Goal: Information Seeking & Learning: Learn about a topic

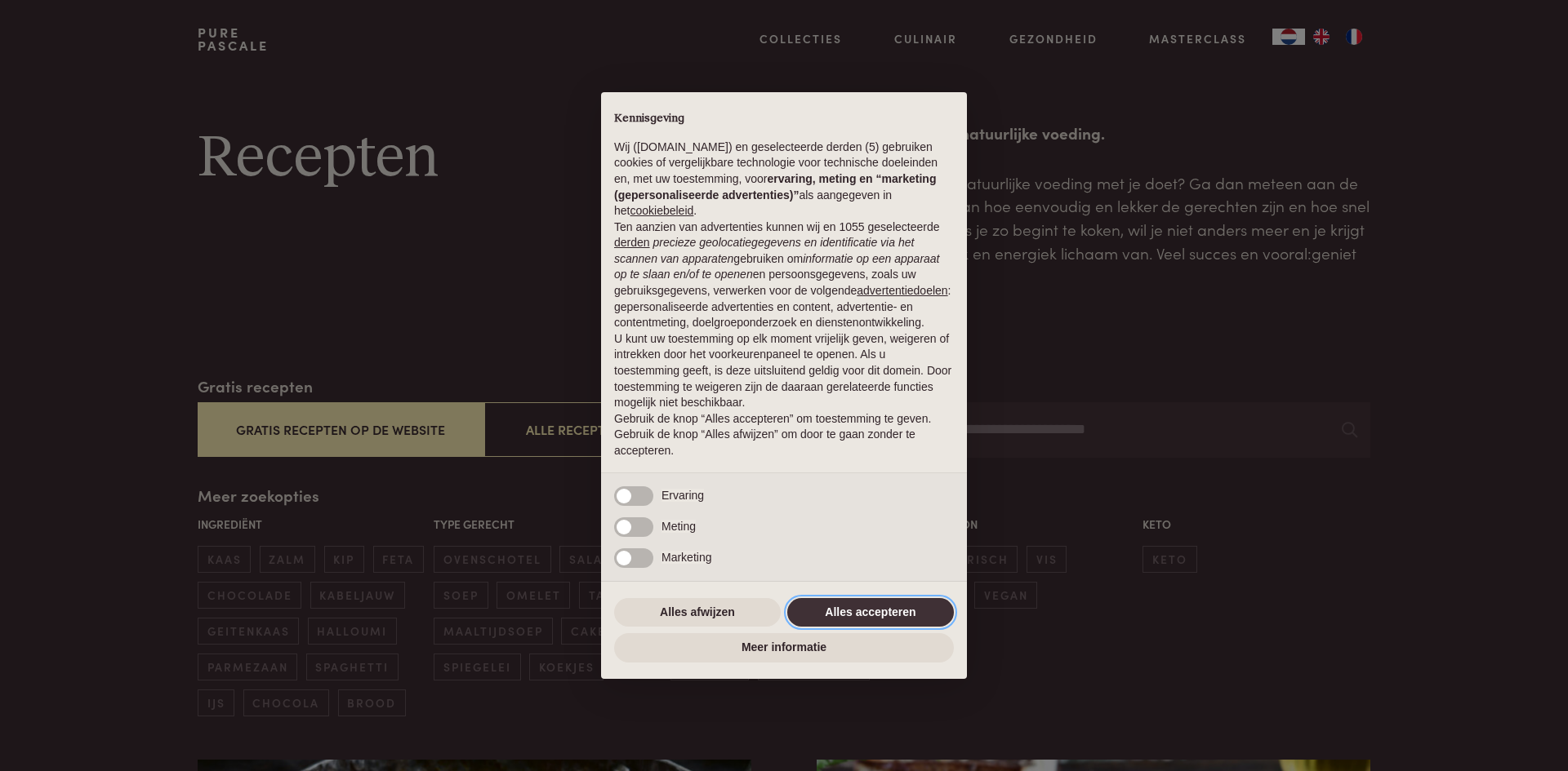
click at [854, 609] on button "Alles accepteren" at bounding box center [871, 613] width 167 height 29
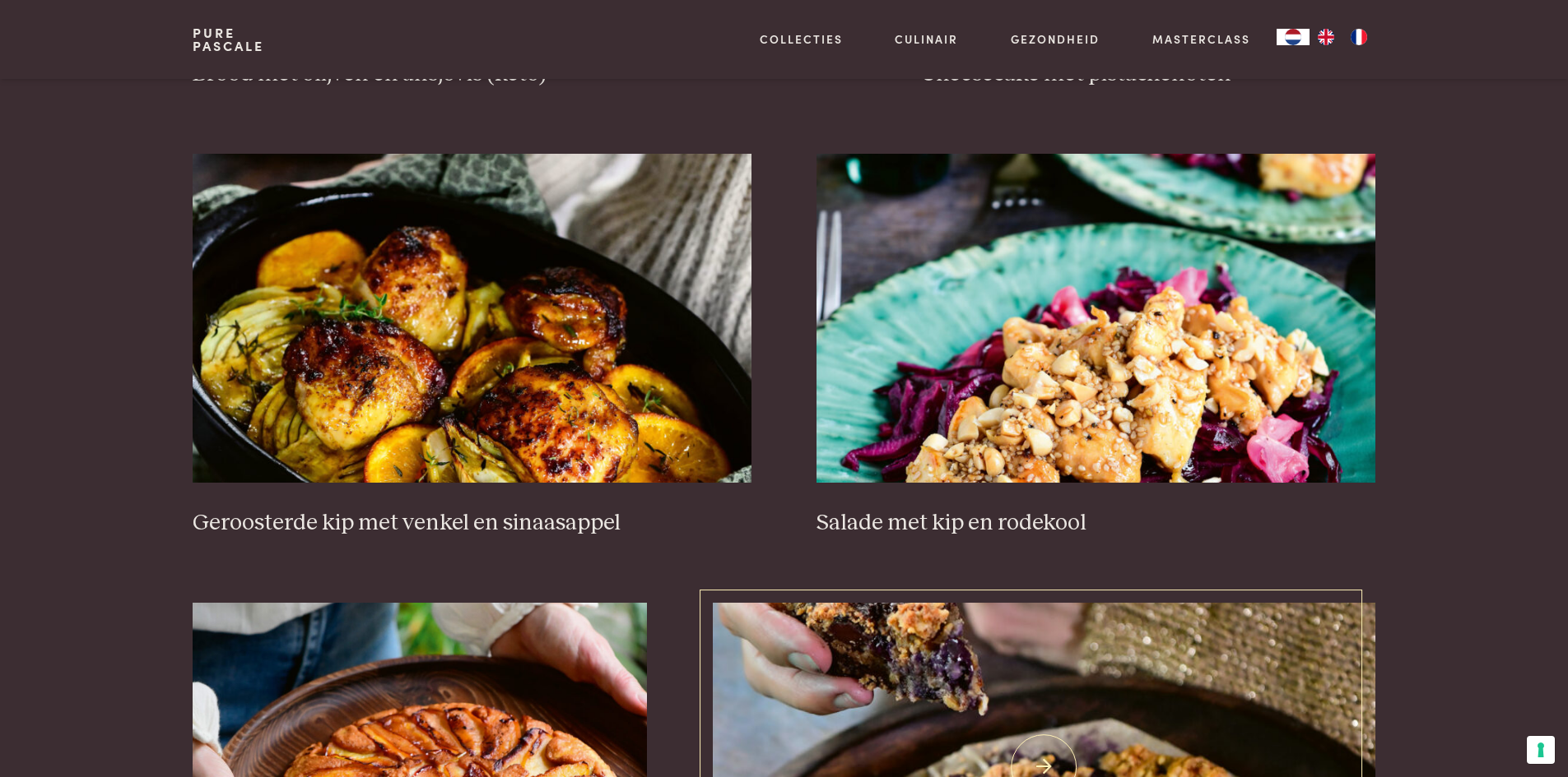
scroll to position [1920, 0]
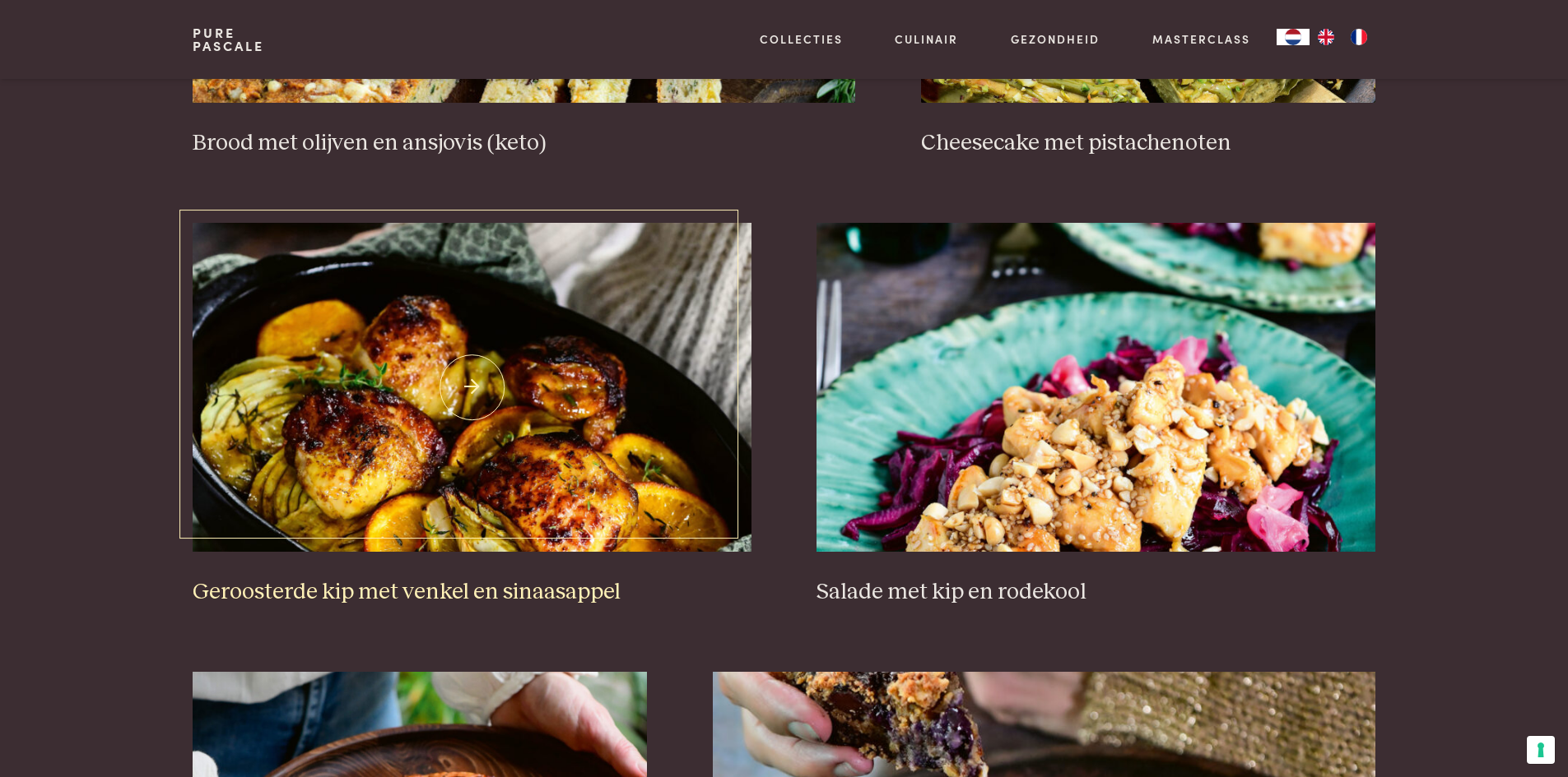
click at [639, 425] on img at bounding box center [472, 387] width 558 height 329
click at [639, 424] on img at bounding box center [472, 387] width 558 height 329
drag, startPoint x: 188, startPoint y: 216, endPoint x: 158, endPoint y: 216, distance: 30.0
click at [144, 222] on section "Zoeken Gratis recepten Gratis recepten op de website Alle recepten uit alle boe…" at bounding box center [784, 40] width 1568 height 3163
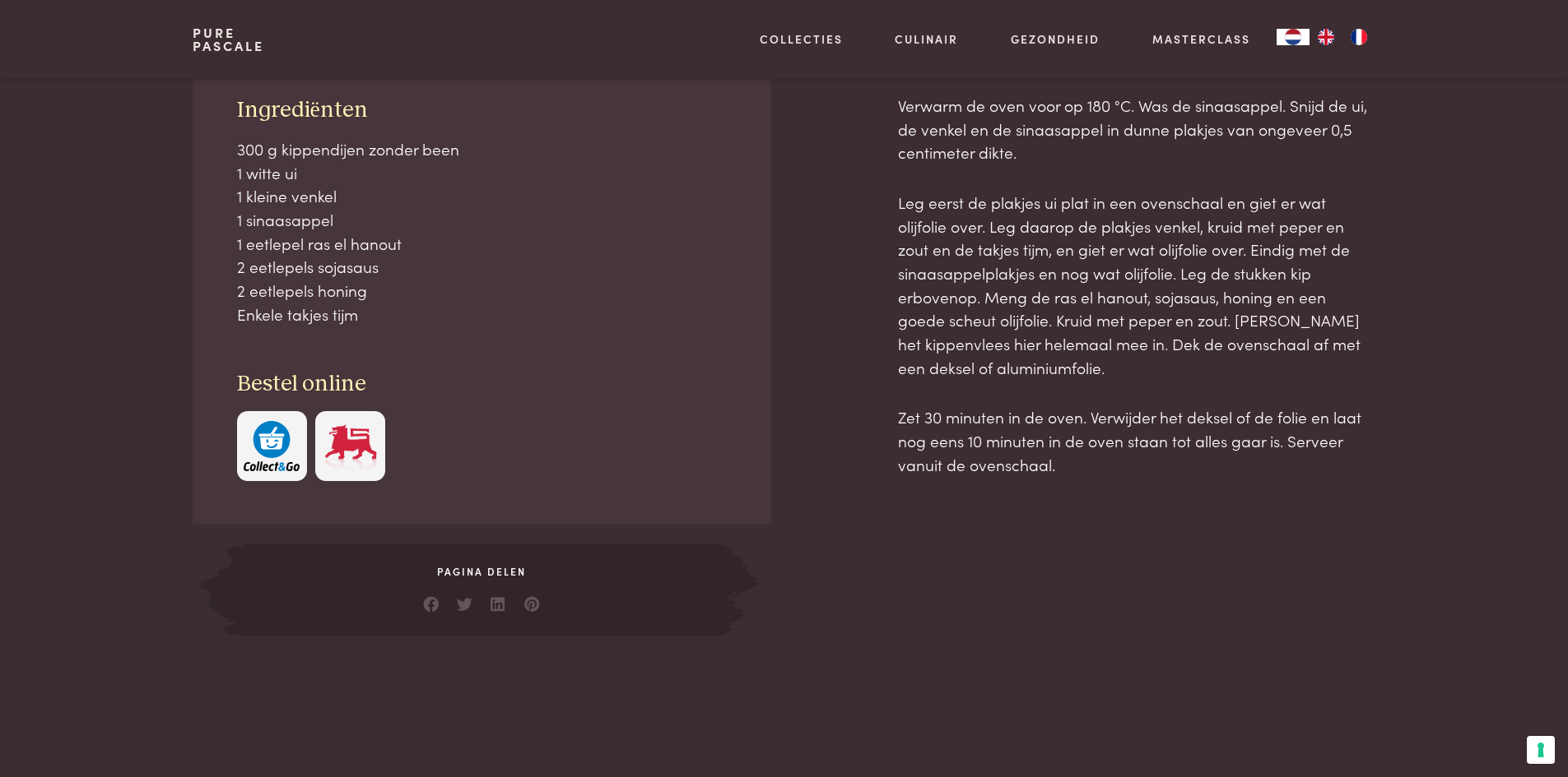
scroll to position [576, 0]
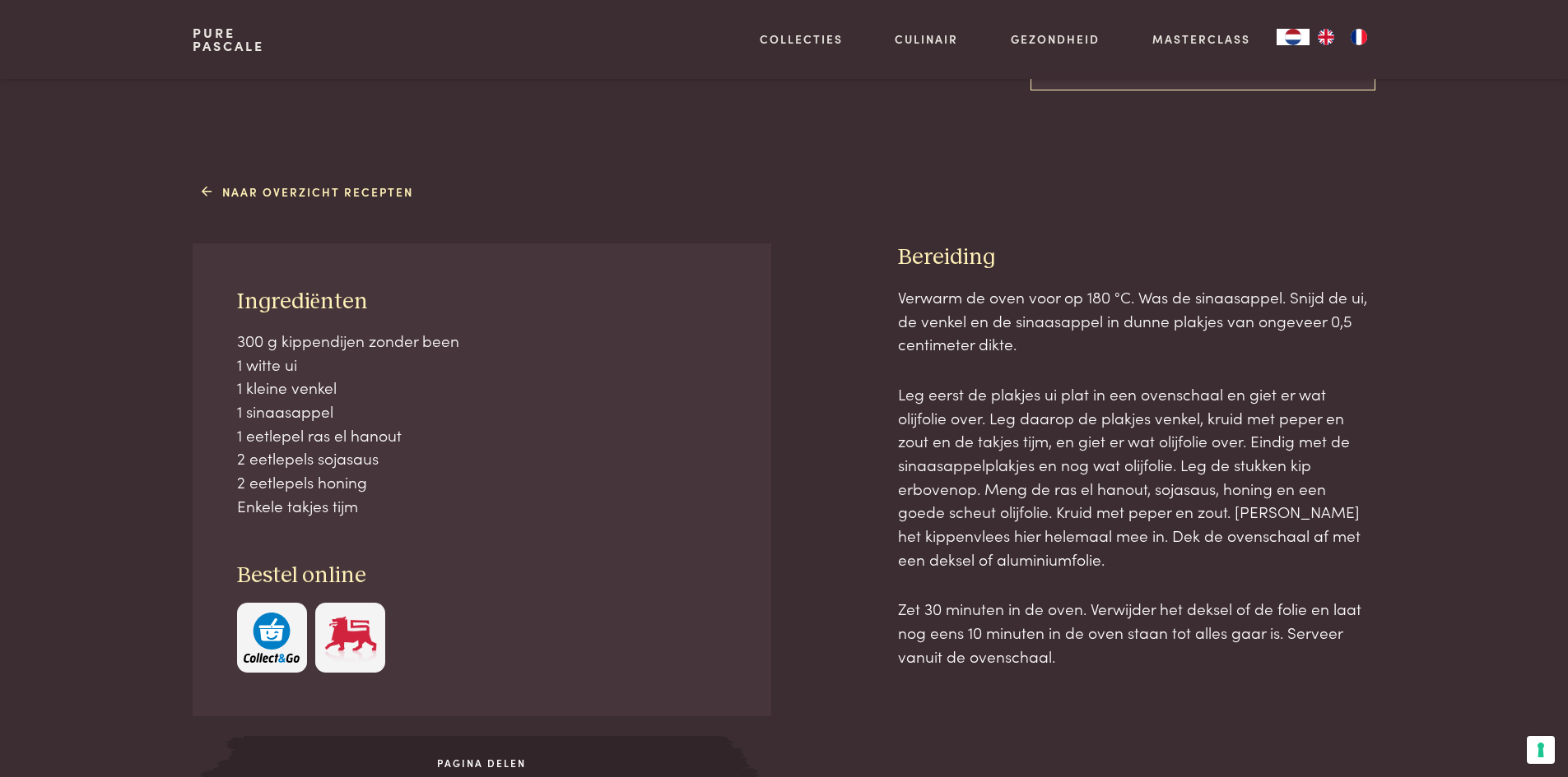
drag, startPoint x: 419, startPoint y: 253, endPoint x: 260, endPoint y: 274, distance: 160.4
click at [261, 273] on div "Ingrediënten 300 g kippendijen zonder been 1 witte ui 1 kleine venkel 1 sinaasa…" at bounding box center [481, 479] width 578 height 473
click at [231, 294] on div "Ingrediënten 300 g kippendijen zonder been 1 witte ui 1 kleine venkel 1 sinaasa…" at bounding box center [481, 479] width 578 height 473
copy div "Ingrediënten 300 g kippendijen zonder been 1 witte ui 1 kleine venkel 1 sinaasa…"
drag, startPoint x: 236, startPoint y: 301, endPoint x: 533, endPoint y: 532, distance: 376.3
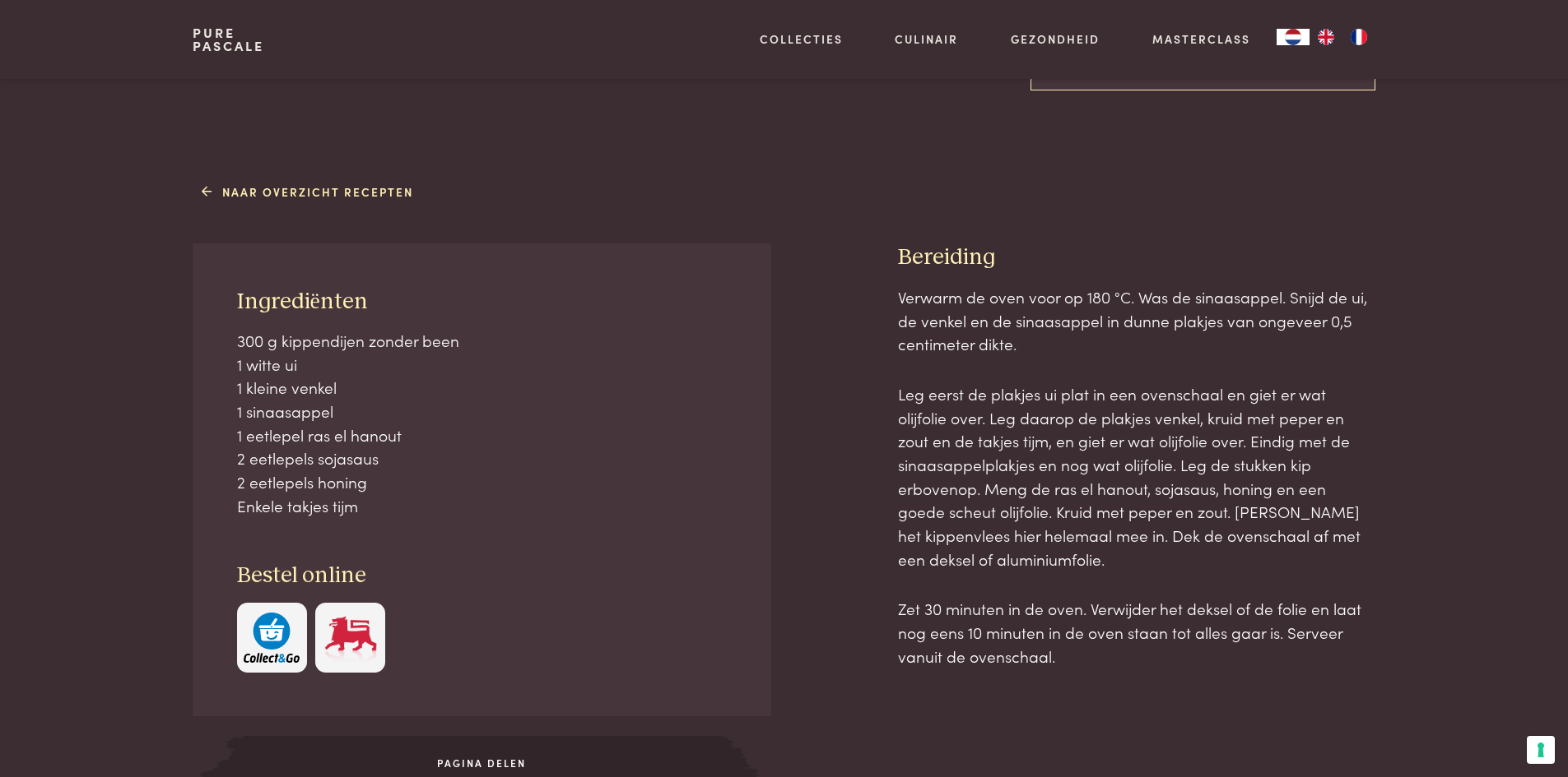
click at [533, 532] on div "Ingrediënten 300 g kippendijen zonder been 1 witte ui 1 kleine venkel 1 sinaasa…" at bounding box center [481, 479] width 578 height 473
copy div "Ingrediënten 300 g kippendijen zonder been 1 witte ui 1 kleine venkel 1 sinaasa…"
copy div "Bereiding Verwarm de oven voor op 180 °C. Was de sinaasappel. Snijd de ui, de v…"
drag, startPoint x: 891, startPoint y: 250, endPoint x: 1441, endPoint y: 654, distance: 682.4
click at [1441, 654] on div "Naar overzicht recepten Ingrediënten 300 g kippendijen zonder been 1 witte ui 1…" at bounding box center [784, 503] width 1568 height 650
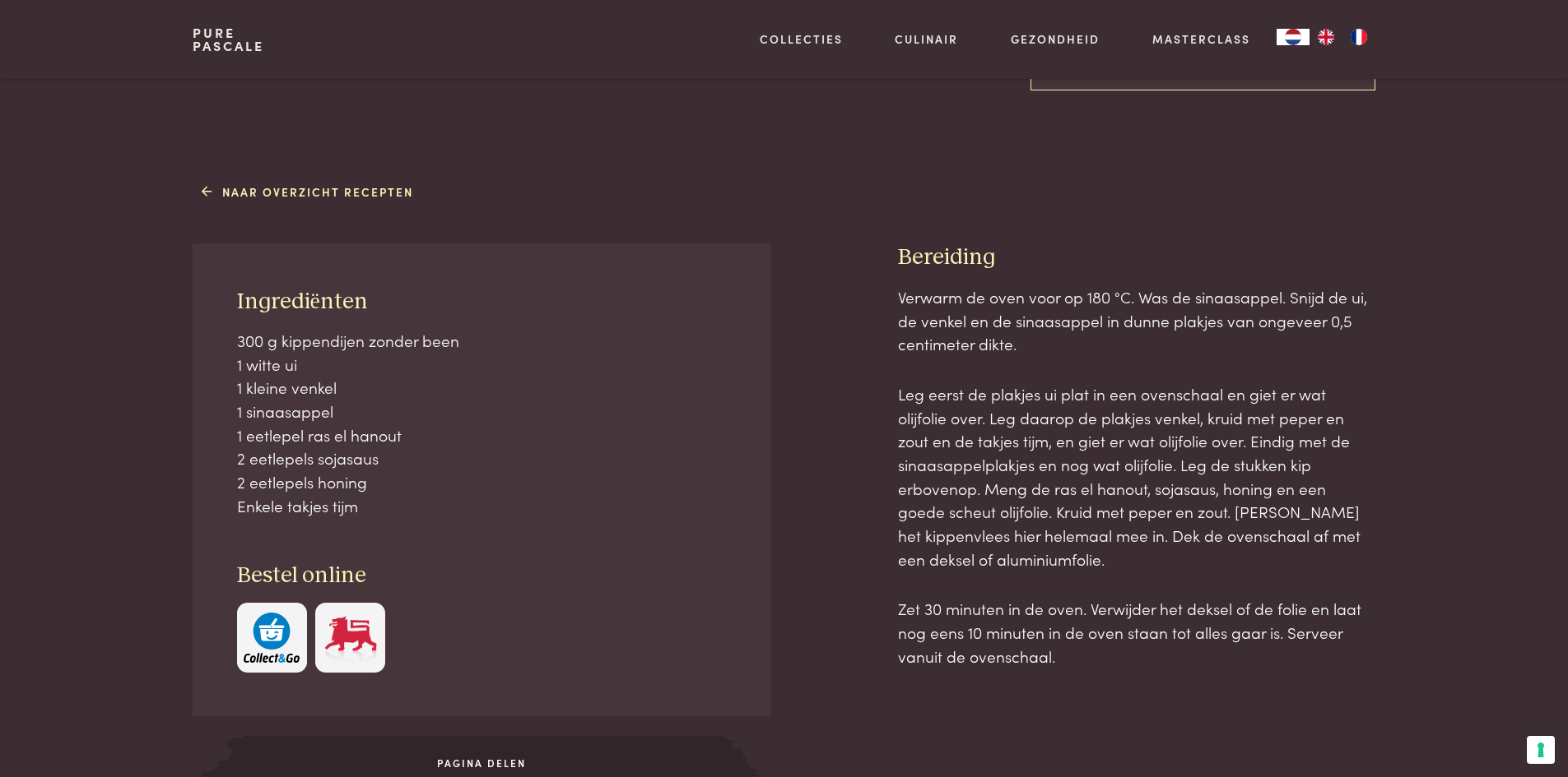
copy div "Bereiding Verwarm de oven voor op 180 °C. Was de sinaasappel. Snijd de ui, de v…"
click at [811, 471] on div at bounding box center [834, 535] width 74 height 583
